Goal: Obtain resource: Download file/media

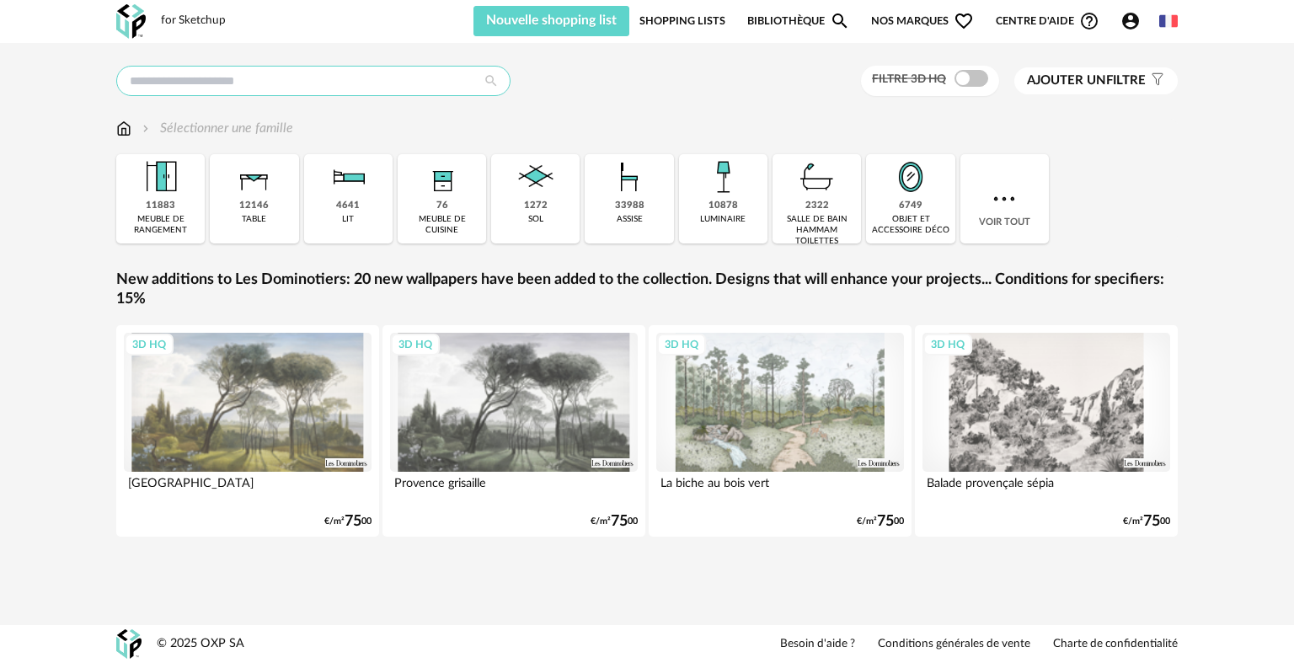
click at [283, 91] on input "text" at bounding box center [313, 81] width 394 height 30
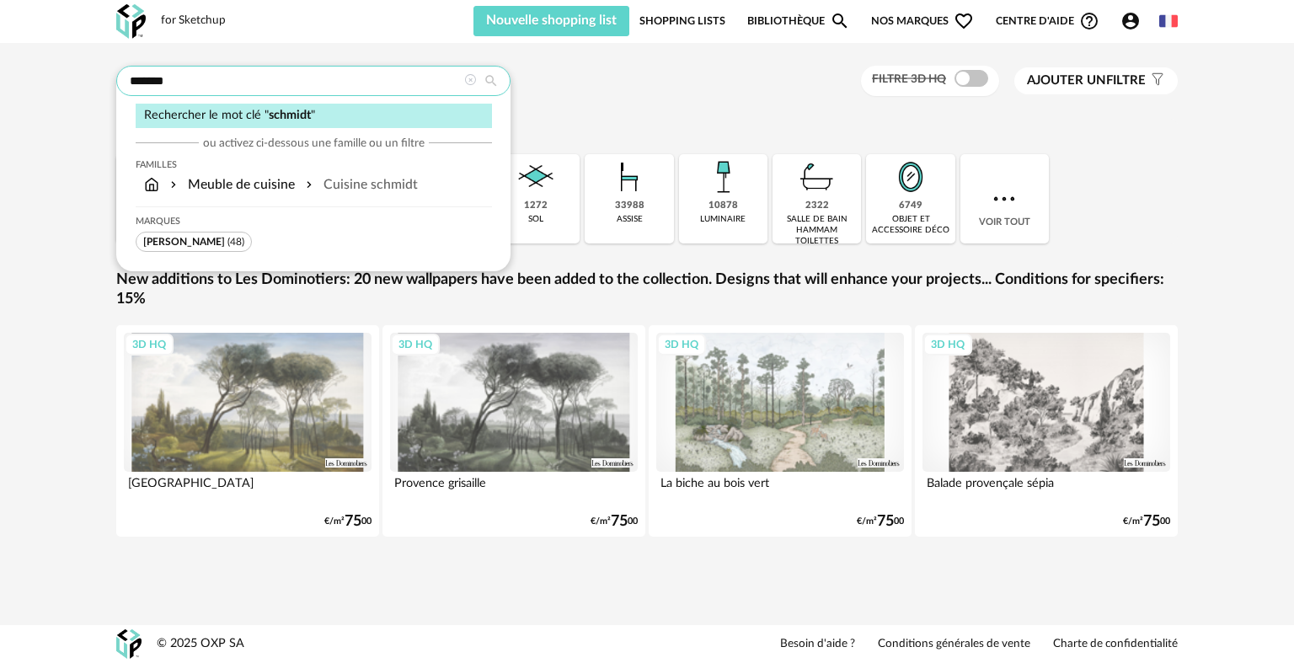
type input "*******"
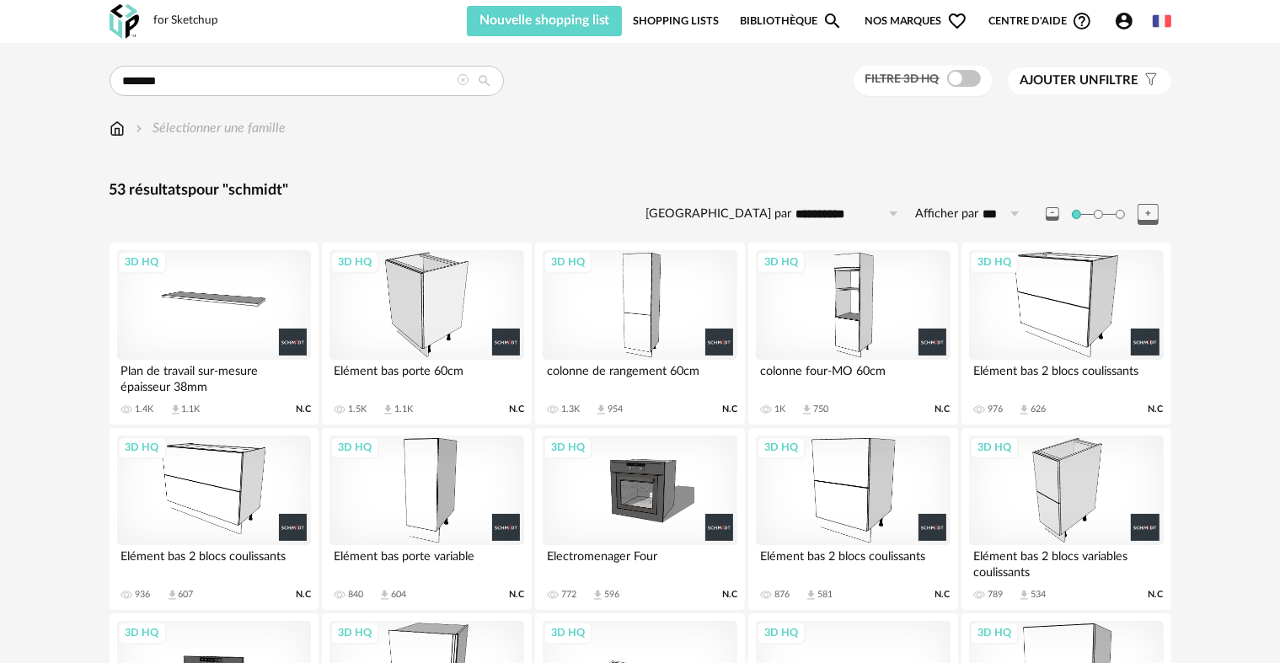
click at [628, 303] on div "3D HQ" at bounding box center [640, 305] width 194 height 110
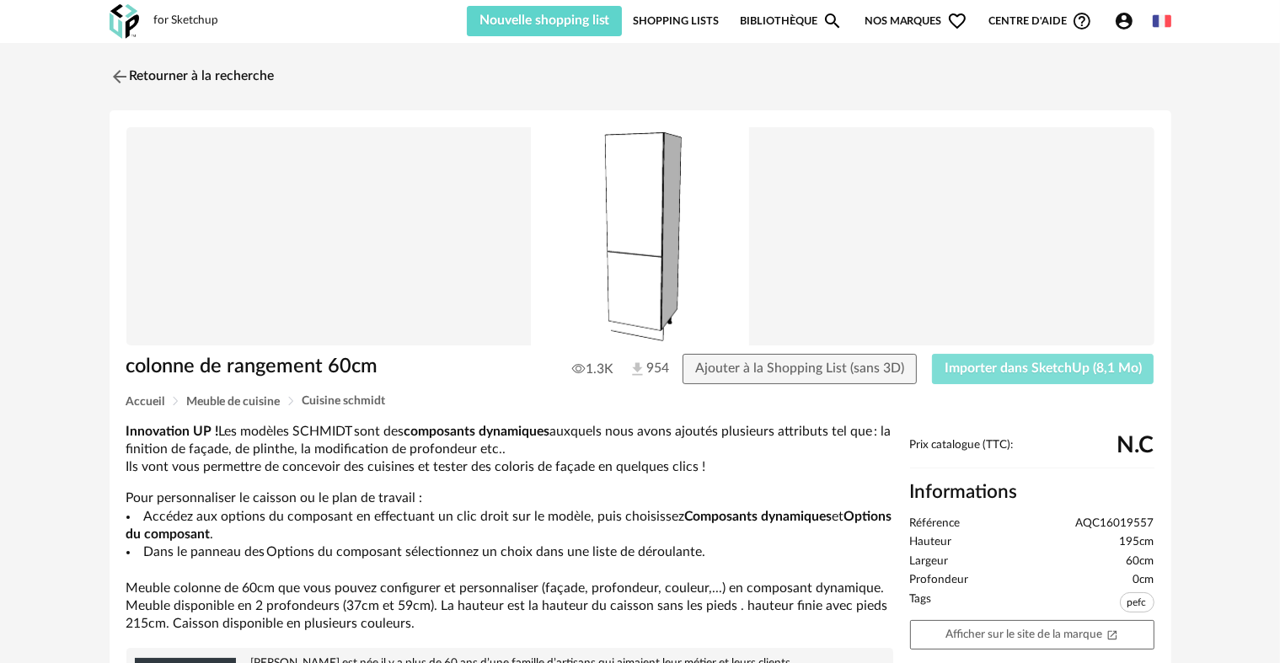
click at [957, 367] on span "Importer dans SketchUp (8,1 Mo)" at bounding box center [1043, 367] width 197 height 13
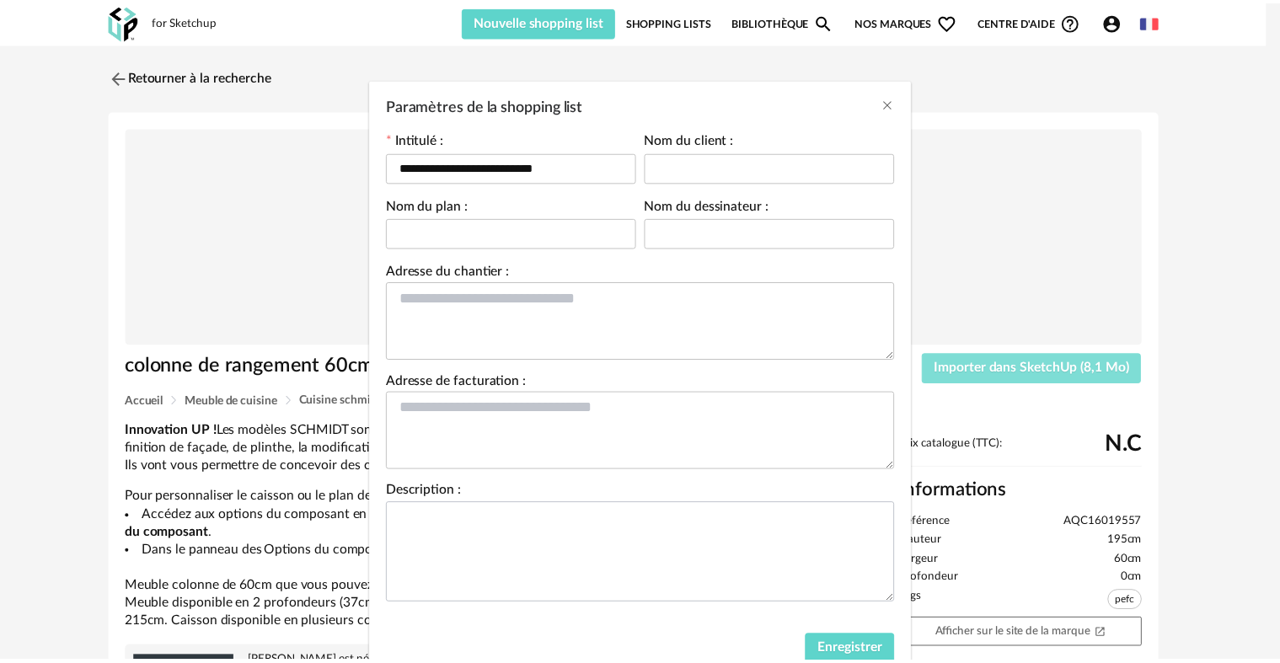
scroll to position [81, 0]
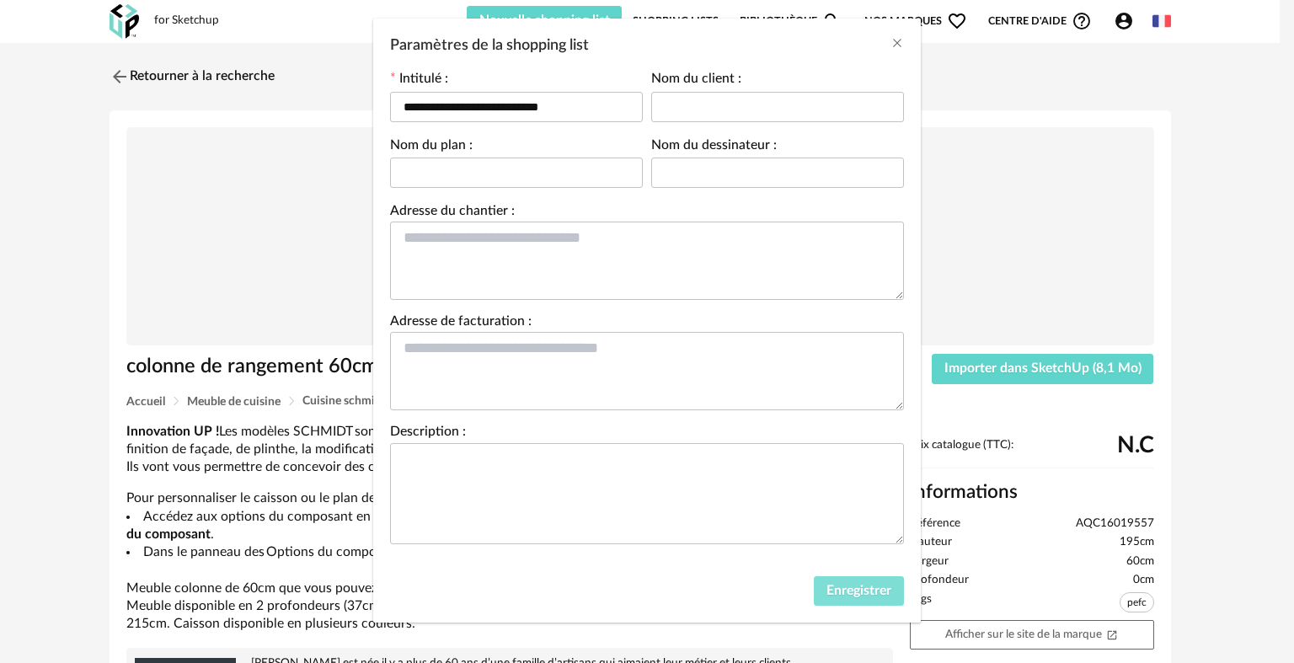
click at [827, 584] on span "Enregistrer" at bounding box center [859, 590] width 65 height 13
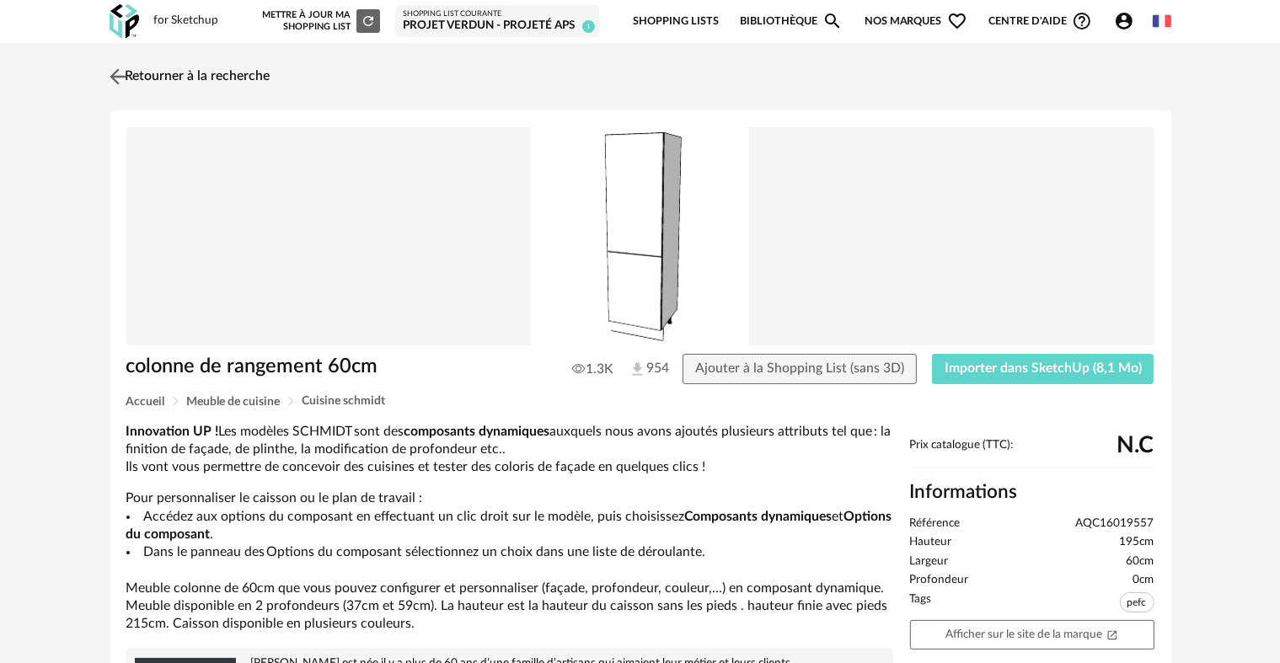
click at [199, 83] on link "Retourner à la recherche" at bounding box center [187, 76] width 165 height 37
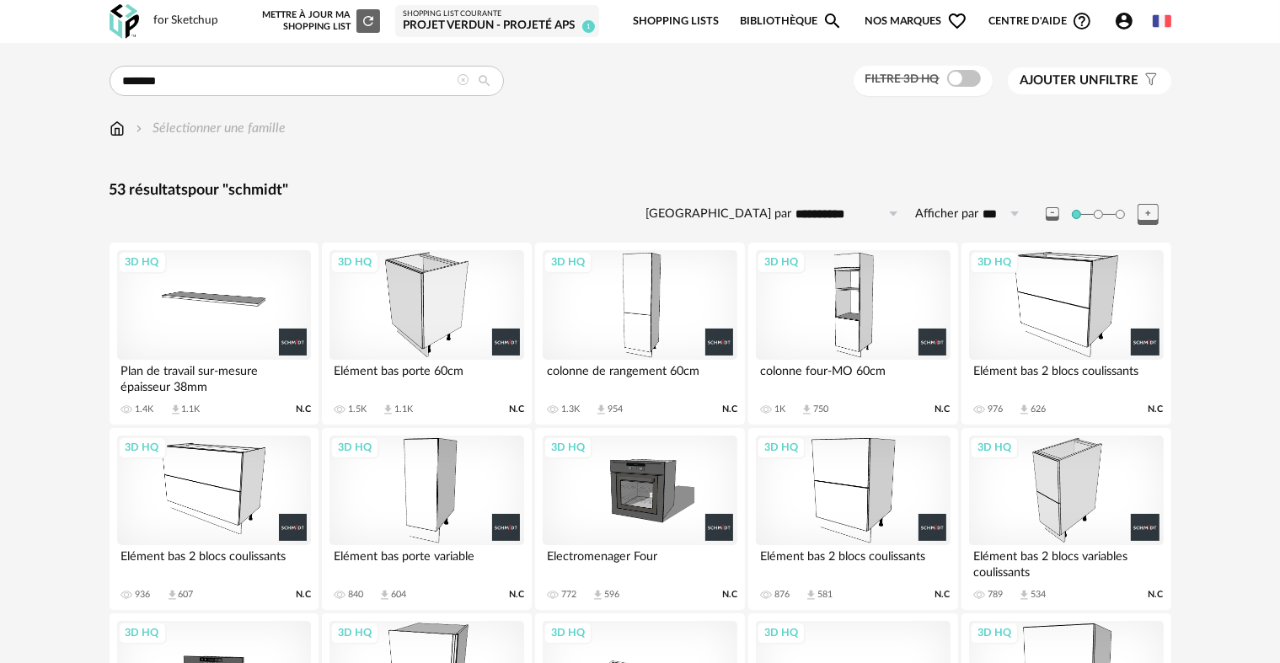
click at [420, 287] on div "3D HQ" at bounding box center [426, 305] width 194 height 110
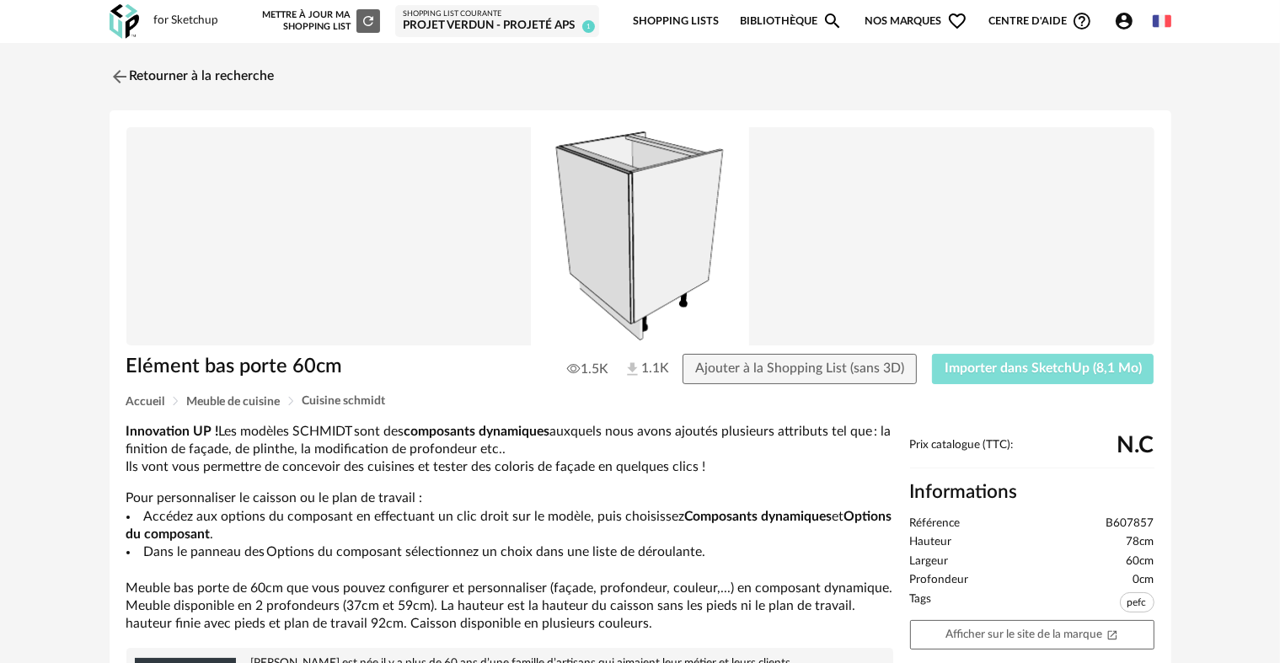
click at [1045, 362] on span "Importer dans SketchUp (8,1 Mo)" at bounding box center [1043, 367] width 197 height 13
click at [204, 91] on link "Retourner à la recherche" at bounding box center [187, 76] width 165 height 37
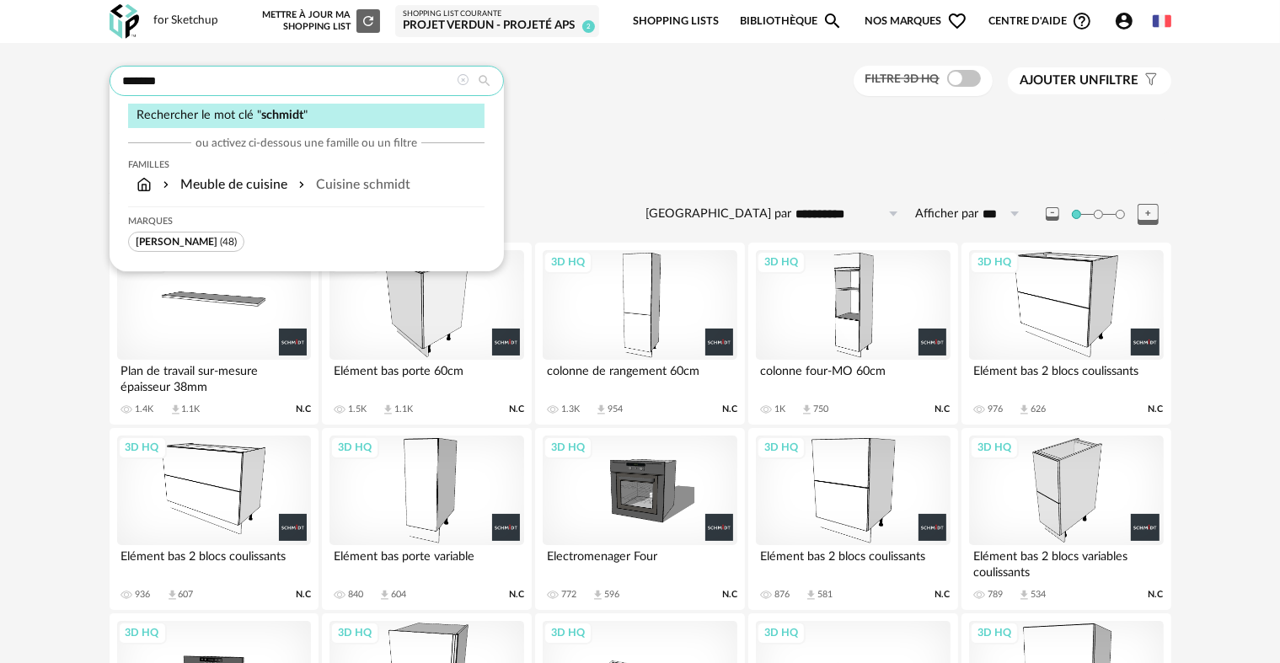
drag, startPoint x: 184, startPoint y: 85, endPoint x: 37, endPoint y: 83, distance: 146.6
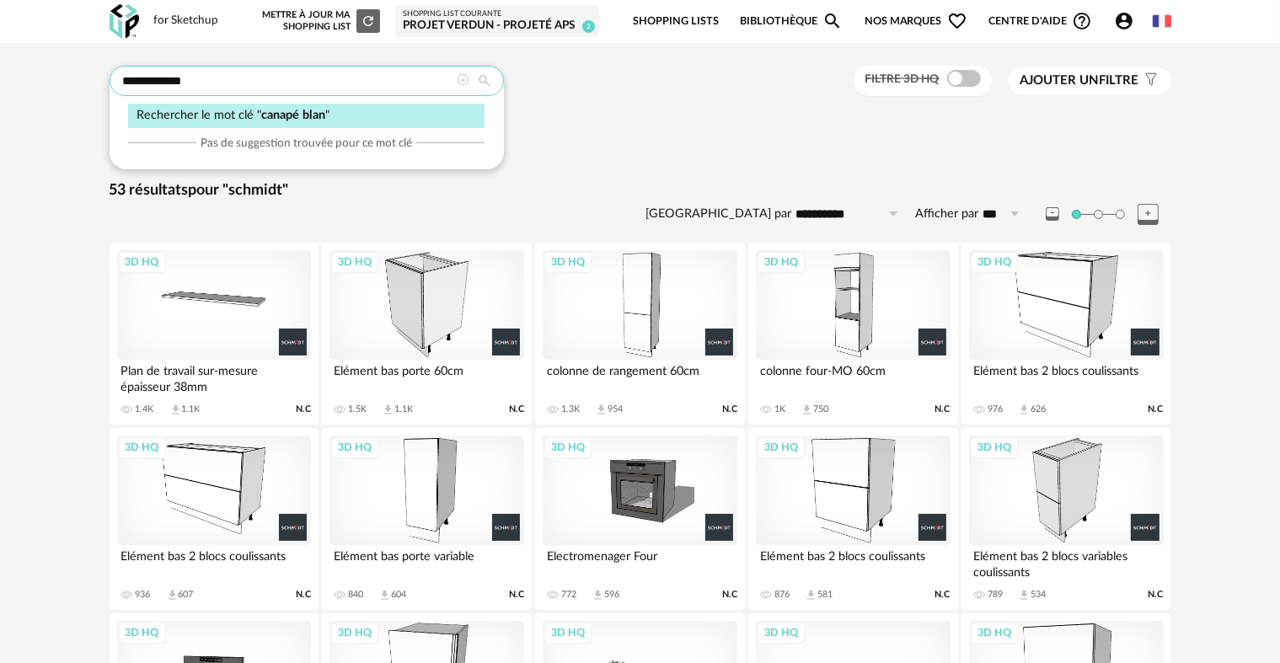
type input "**********"
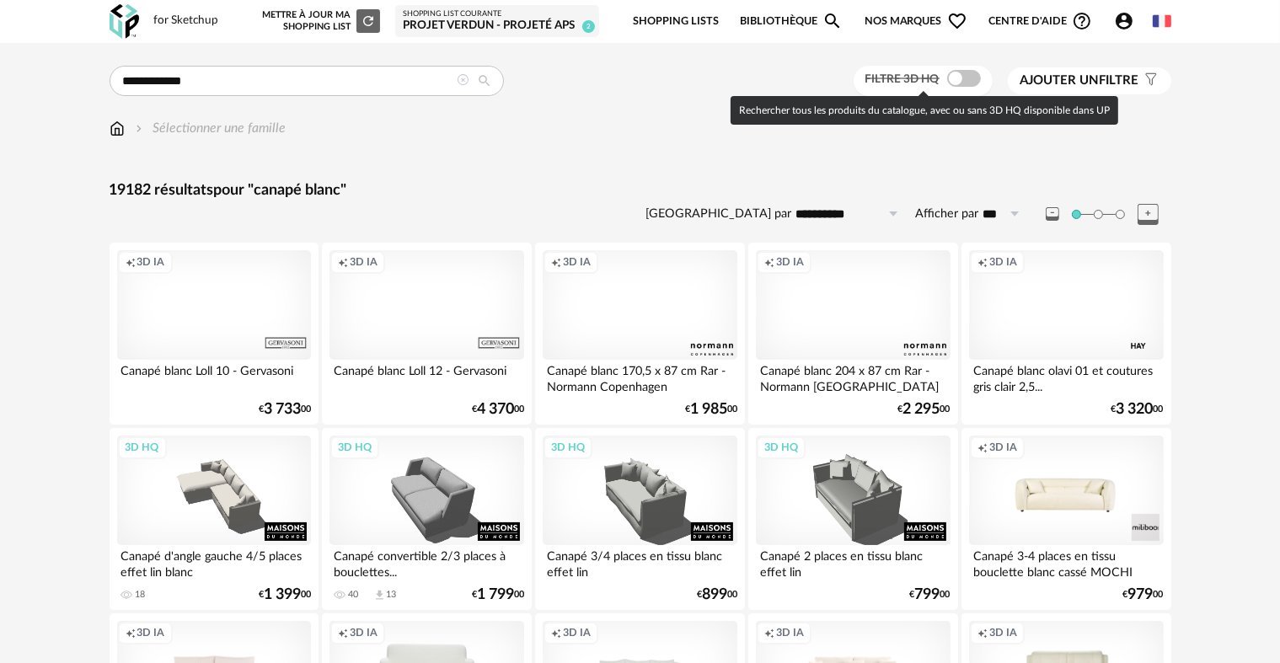
click at [954, 90] on div "Filtre 3D HQ" at bounding box center [923, 81] width 139 height 31
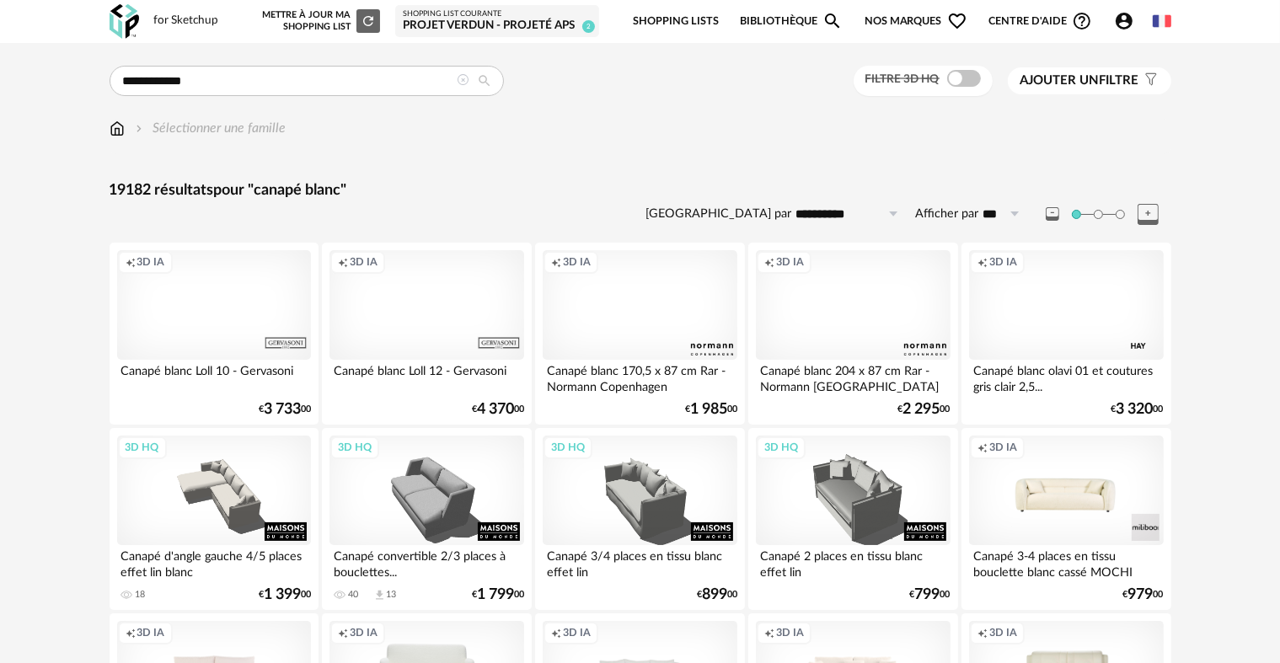
click at [956, 85] on span at bounding box center [964, 78] width 34 height 17
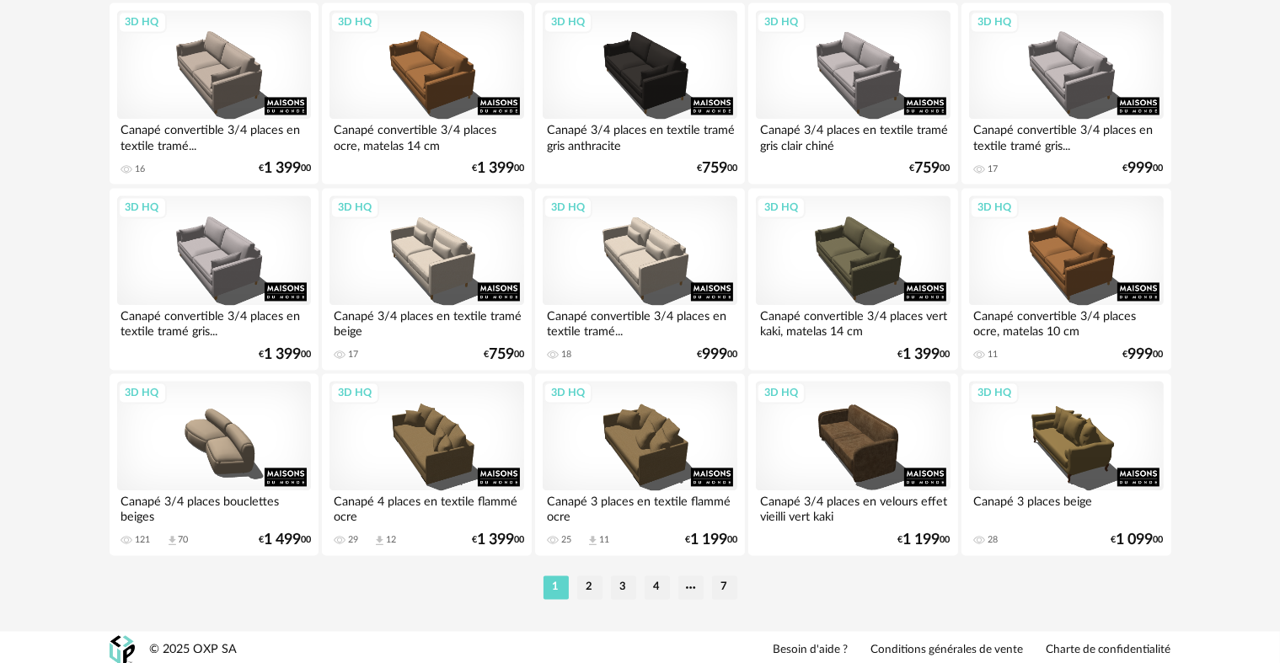
scroll to position [3398, 0]
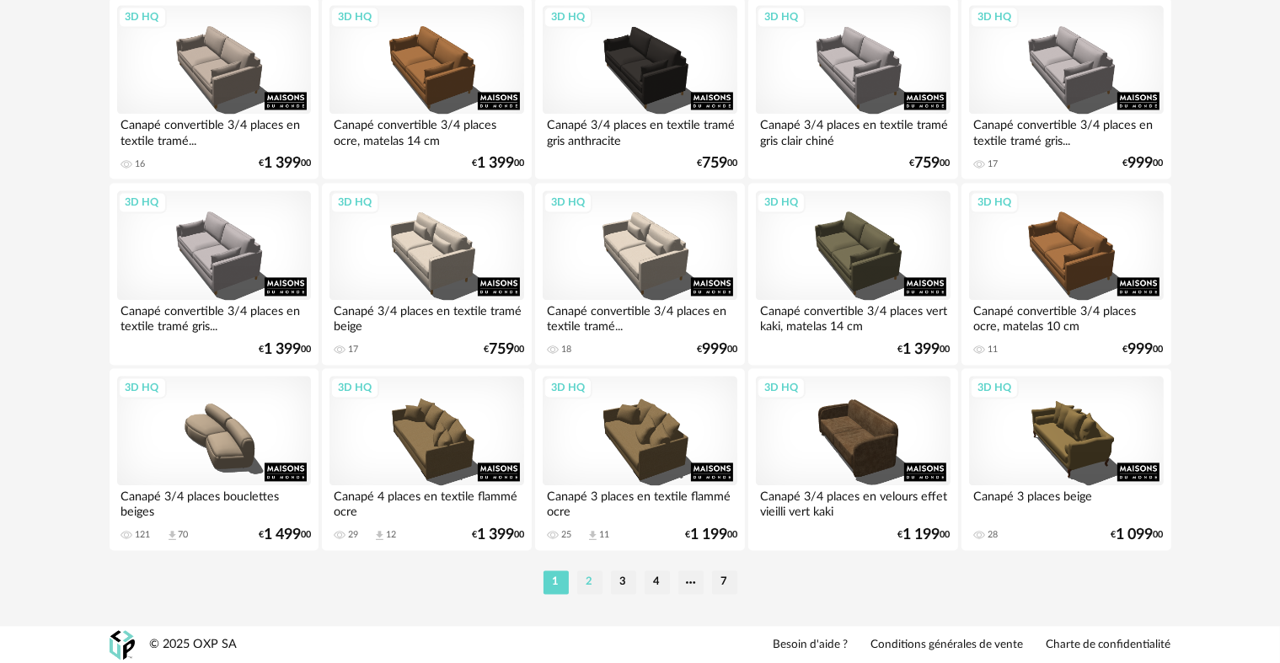
click at [596, 580] on li "2" at bounding box center [589, 582] width 25 height 24
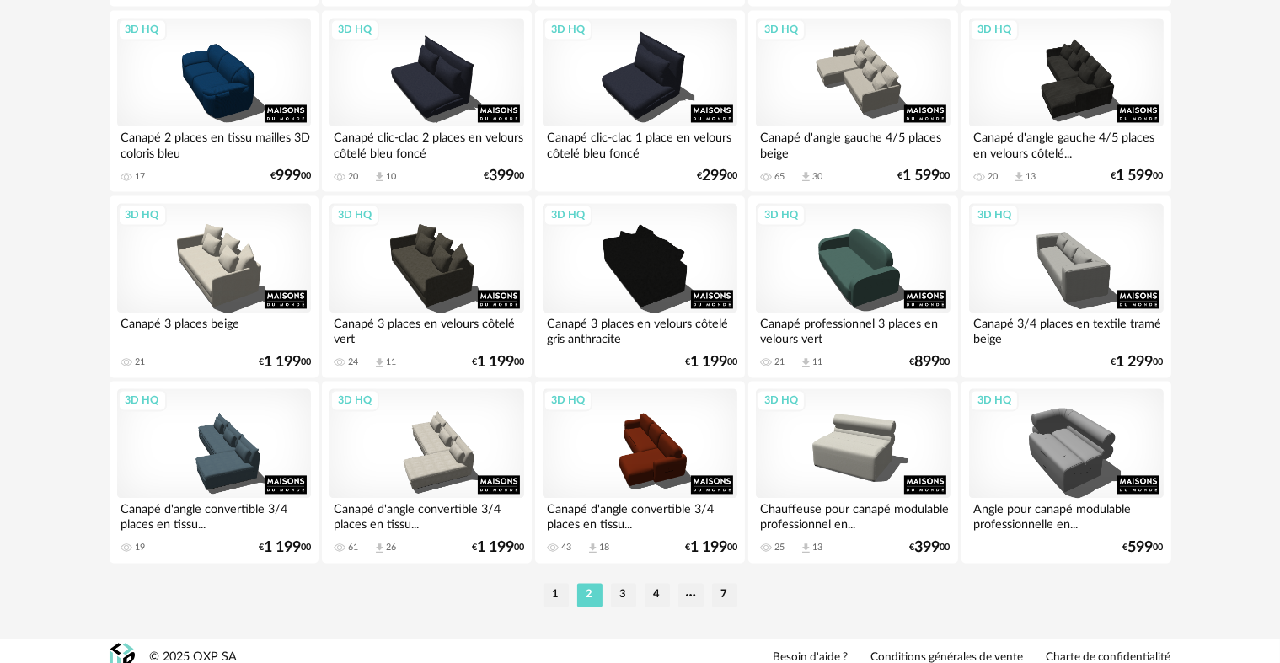
scroll to position [3398, 0]
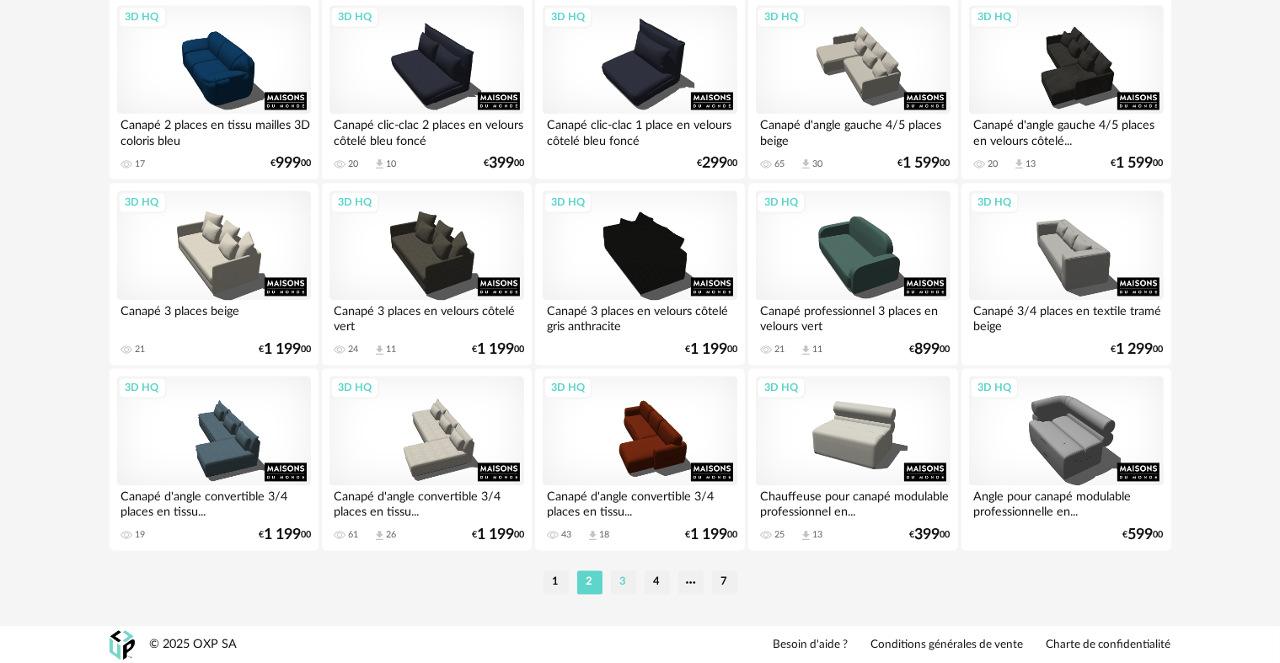
click at [617, 577] on li "3" at bounding box center [623, 582] width 25 height 24
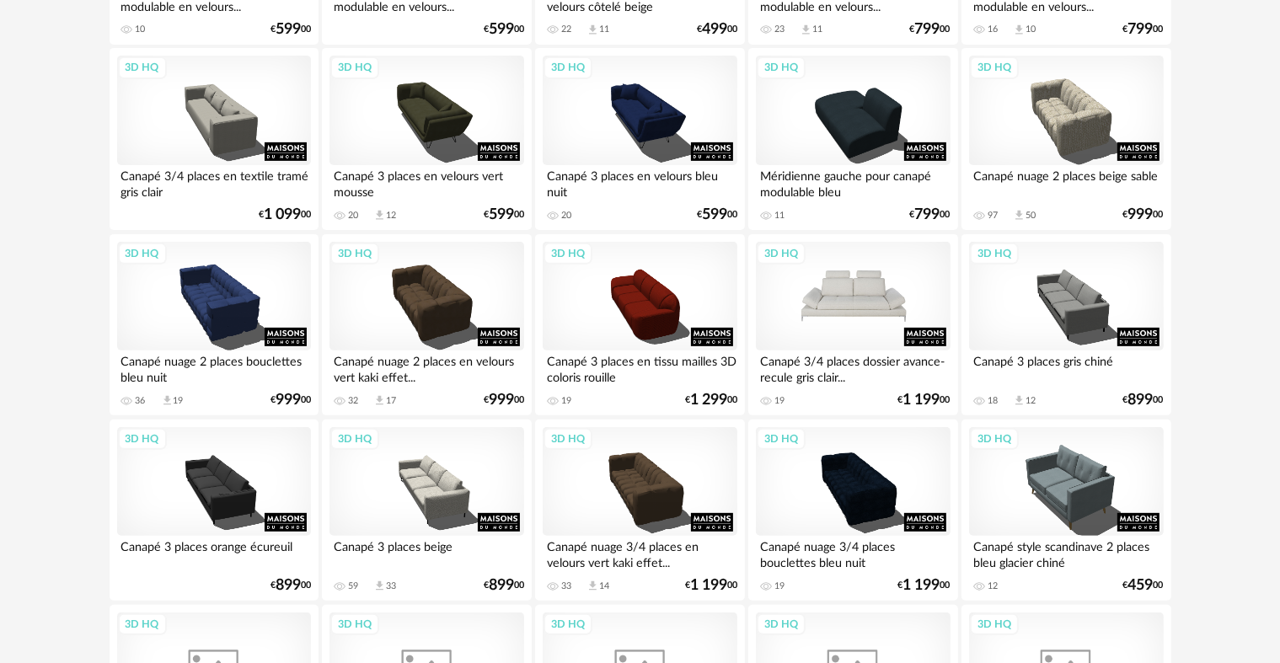
scroll to position [590, 0]
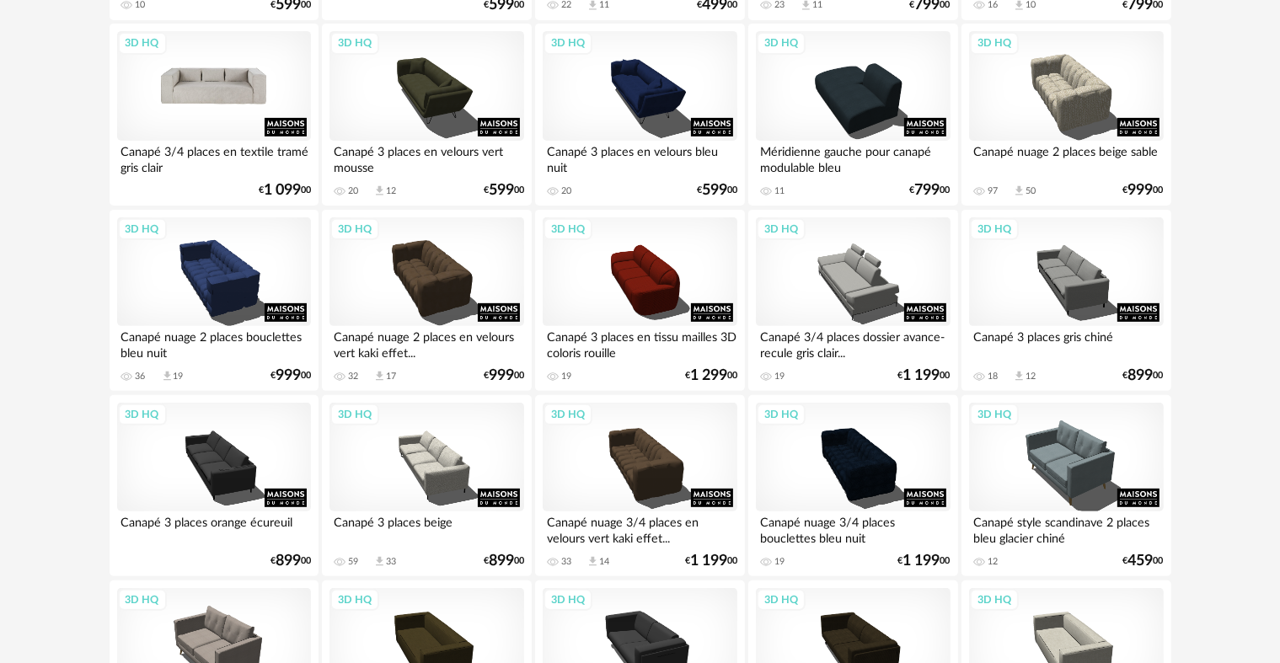
click at [209, 94] on div "3D HQ" at bounding box center [214, 86] width 194 height 110
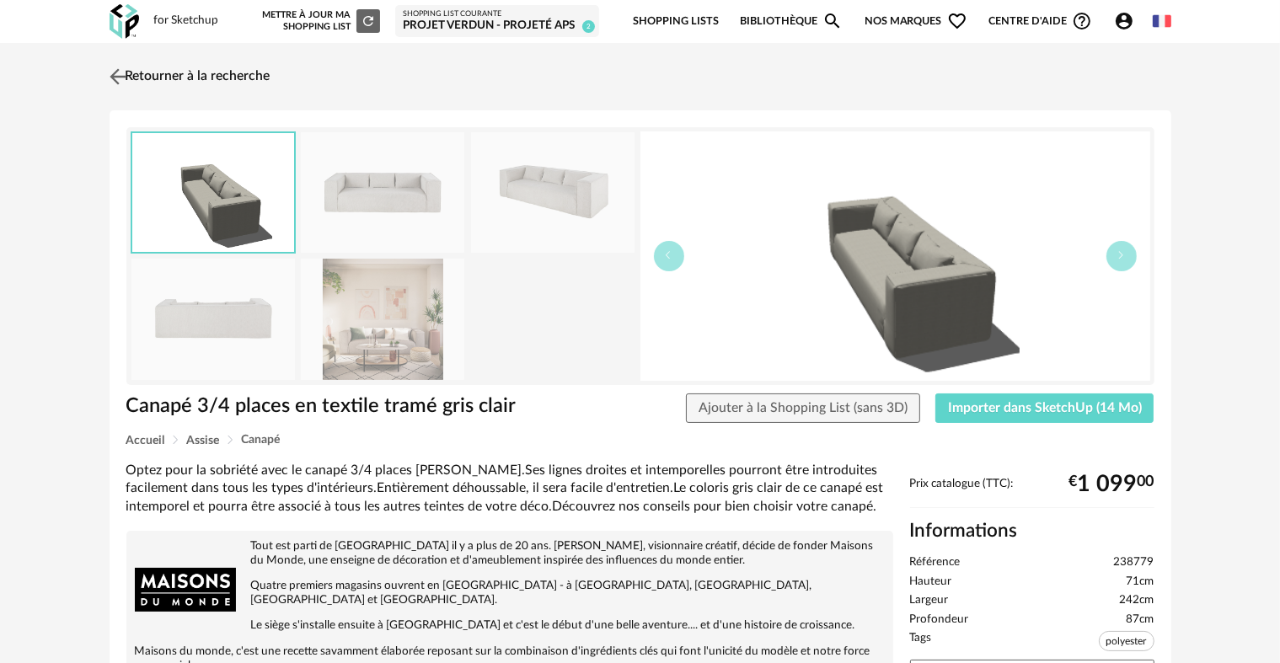
click at [113, 72] on img at bounding box center [117, 76] width 24 height 24
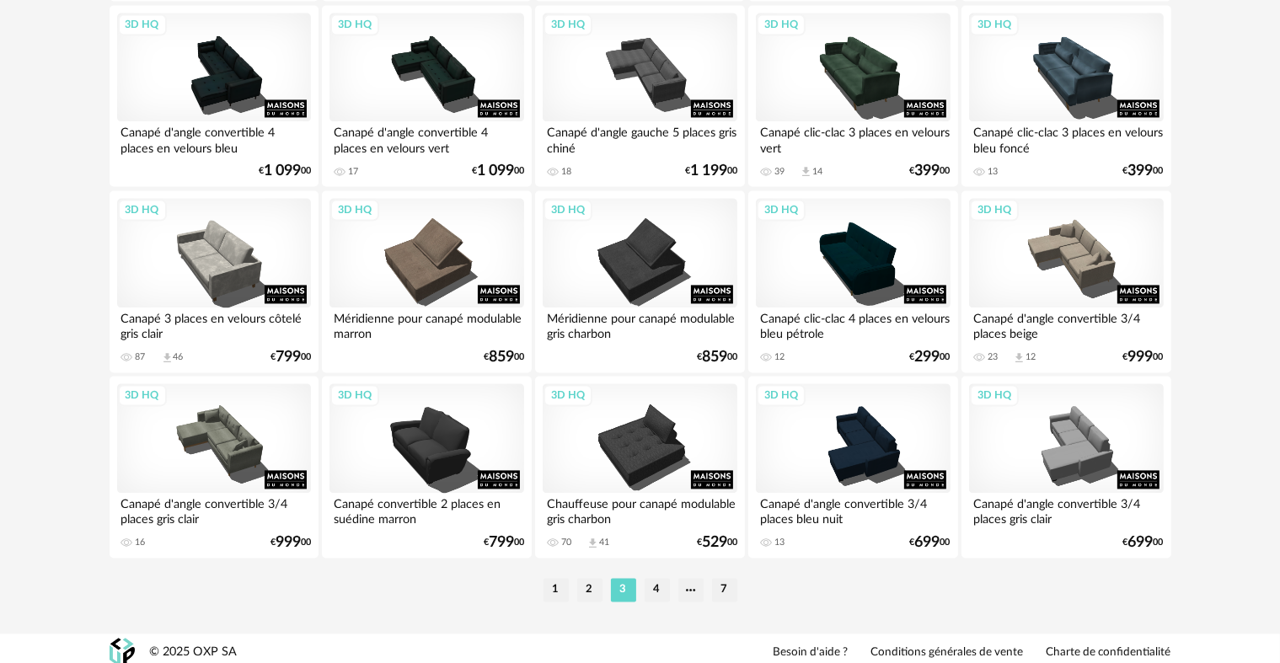
scroll to position [3398, 0]
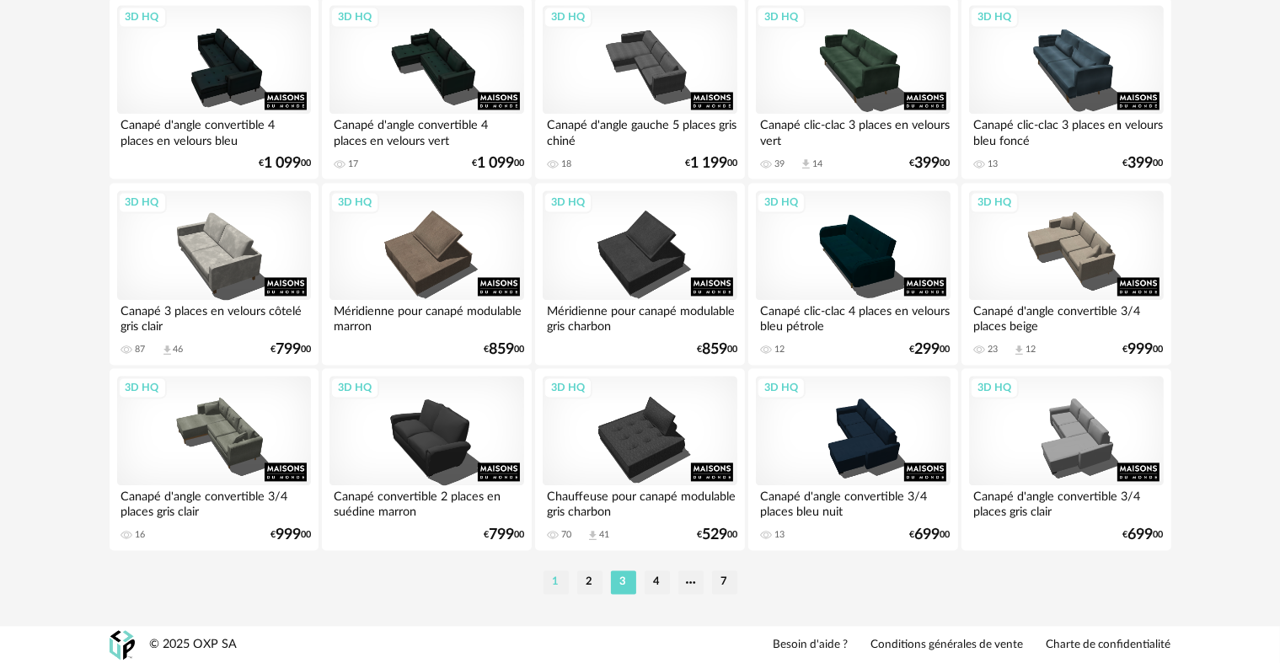
click at [554, 576] on li "1" at bounding box center [555, 582] width 25 height 24
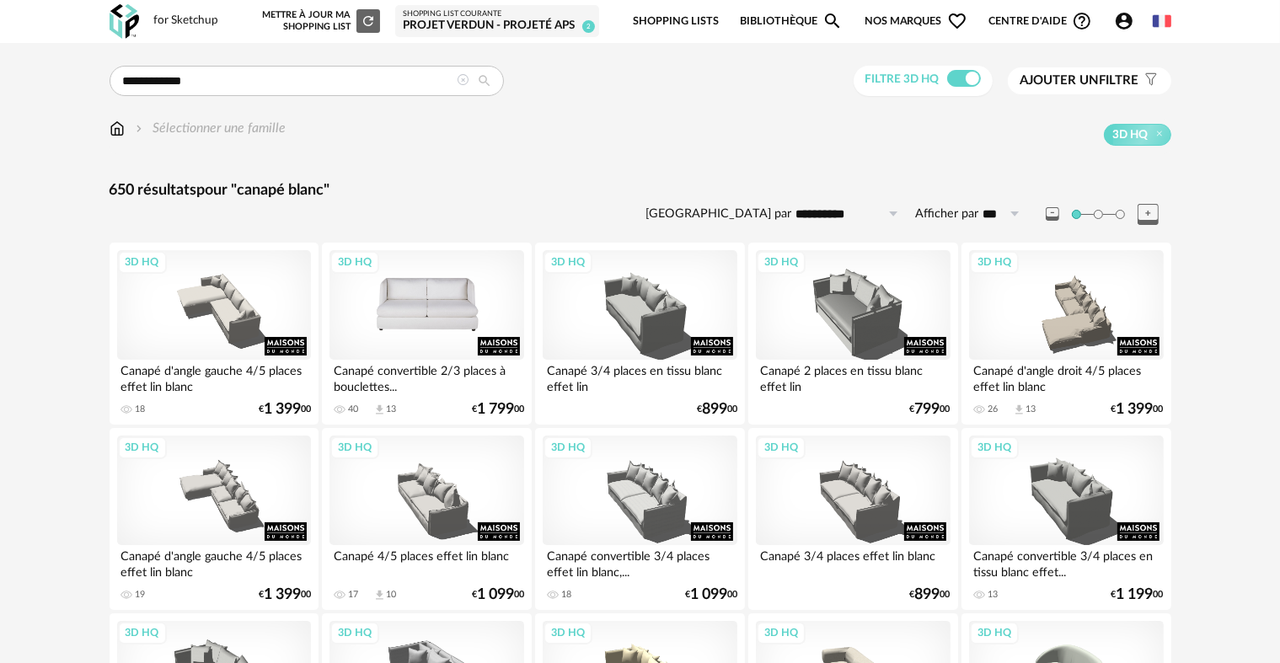
click at [429, 310] on div "3D HQ" at bounding box center [426, 305] width 194 height 110
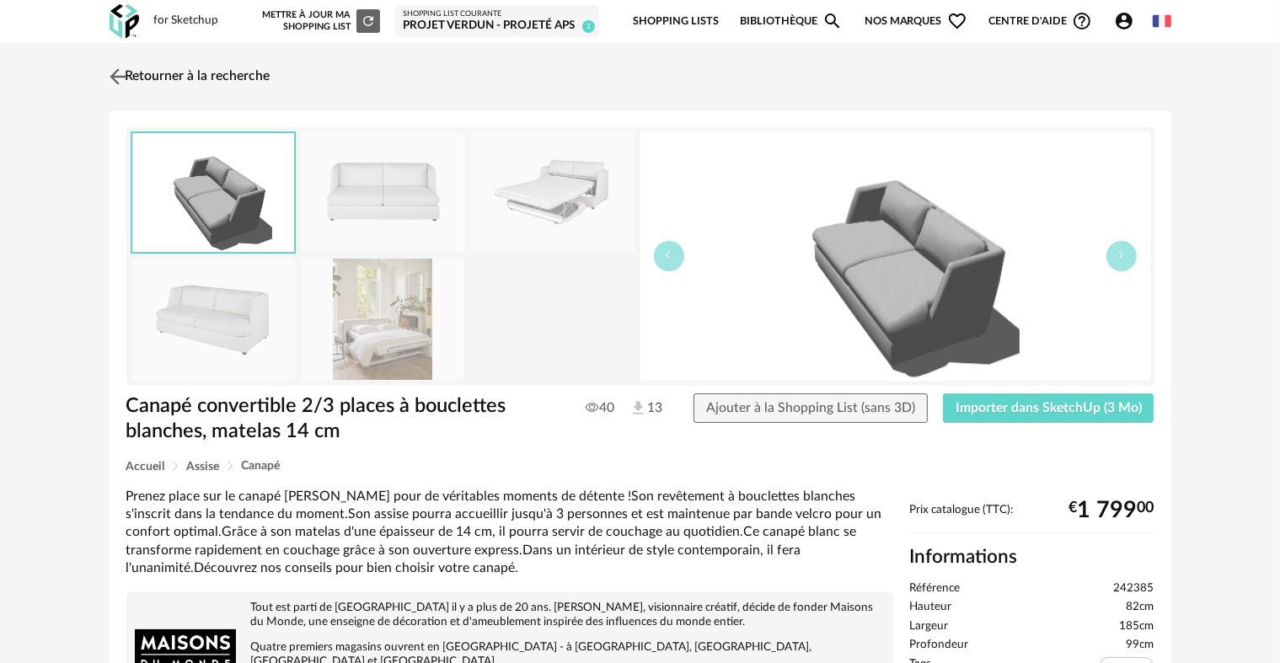
click at [117, 78] on img at bounding box center [117, 76] width 24 height 24
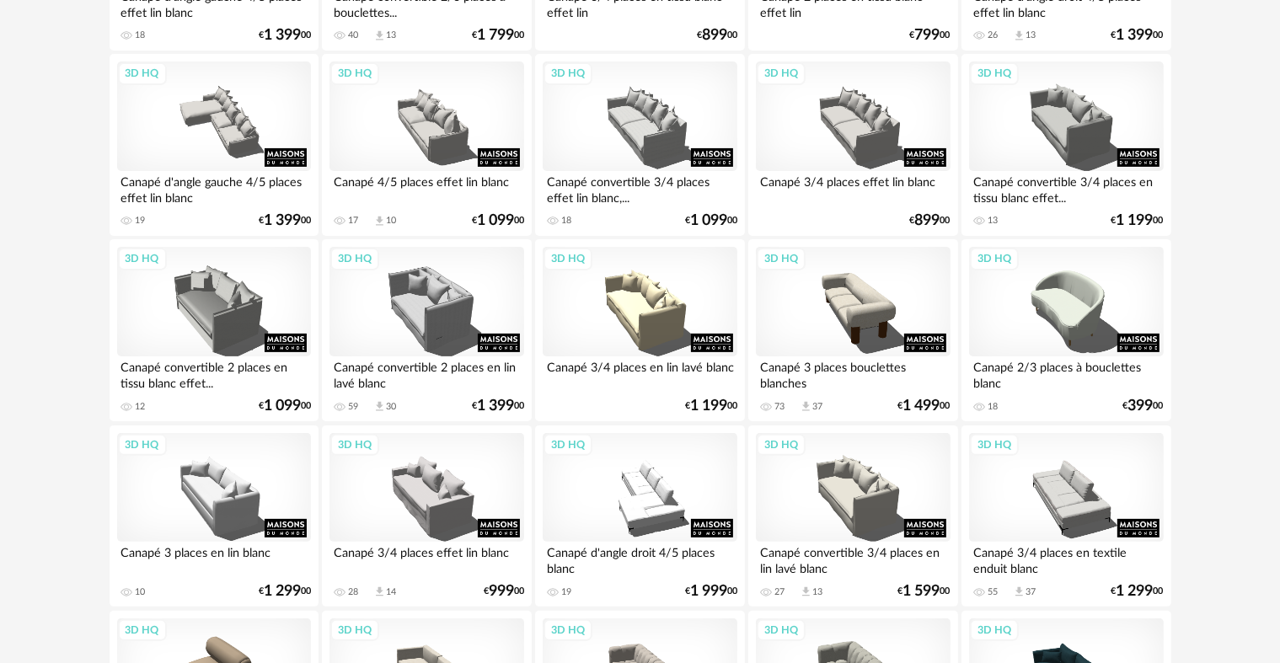
scroll to position [506, 0]
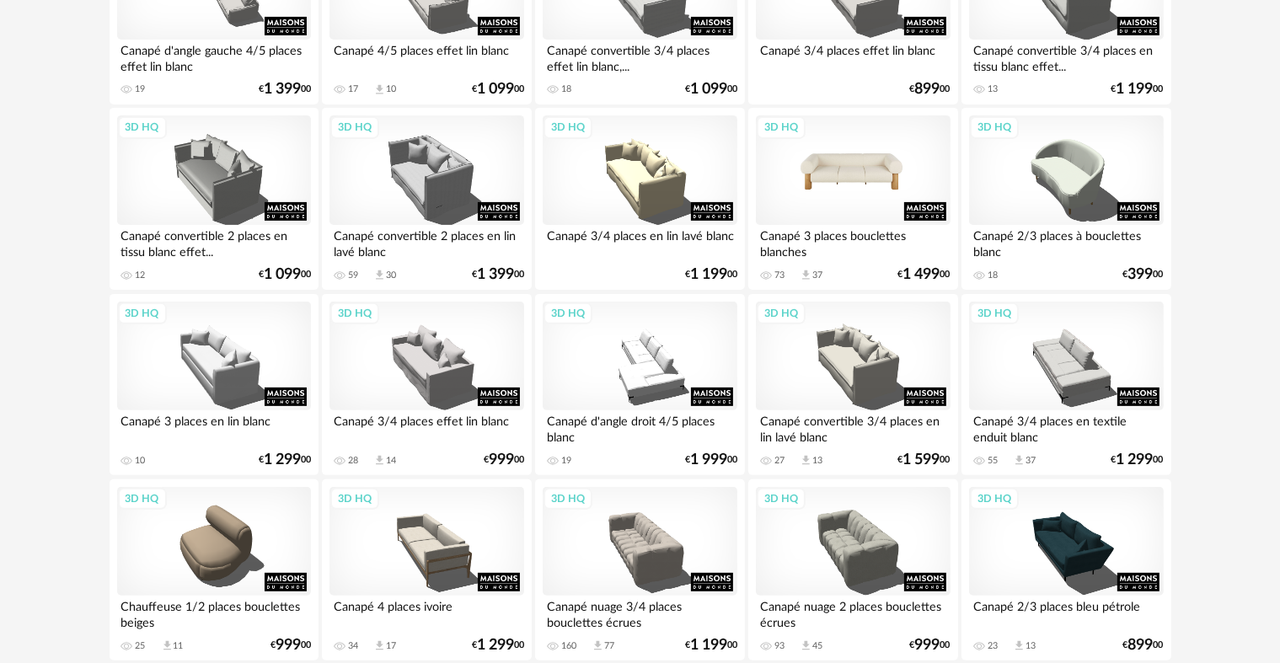
click at [892, 182] on div "3D HQ" at bounding box center [853, 170] width 194 height 110
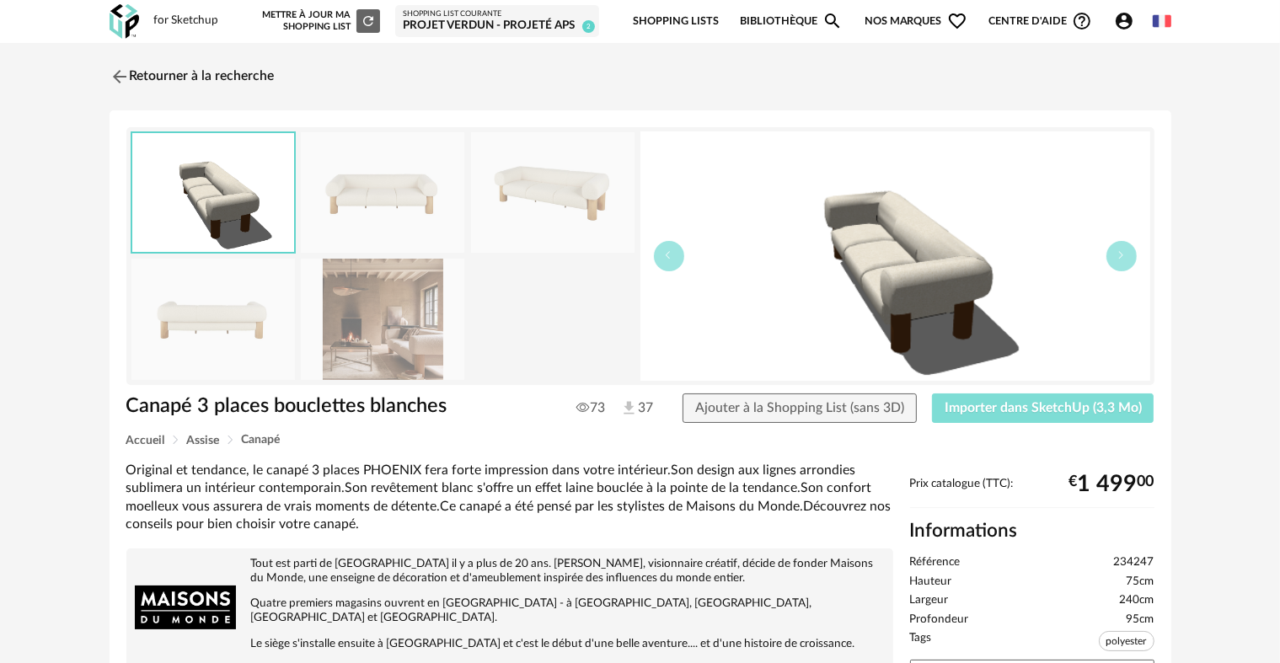
click at [1046, 411] on span "Importer dans SketchUp (3,3 Mo)" at bounding box center [1043, 407] width 197 height 13
